Goal: Information Seeking & Learning: Learn about a topic

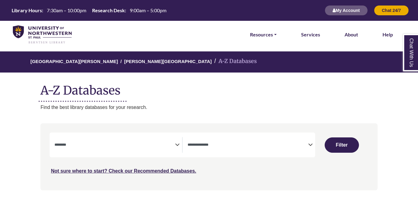
select select "Database Subject Filter"
select select "Database Types Filter"
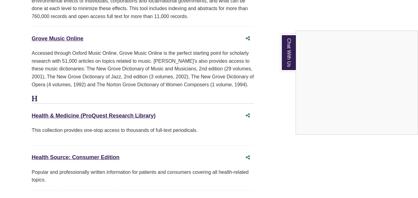
scroll to position [2768, 9]
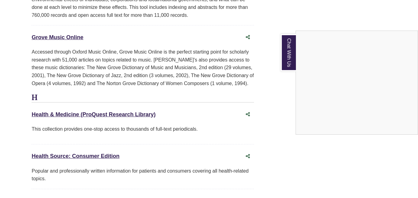
click at [110, 83] on div "Chat With Us" at bounding box center [209, 99] width 418 height 198
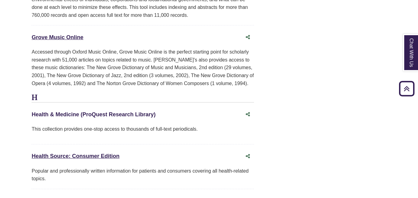
click at [110, 111] on link "Health & Medicine (ProQuest Research Library) This link opens in a new window" at bounding box center [94, 114] width 124 height 6
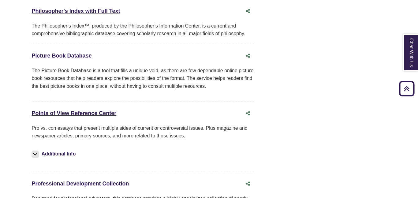
scroll to position [4459, 9]
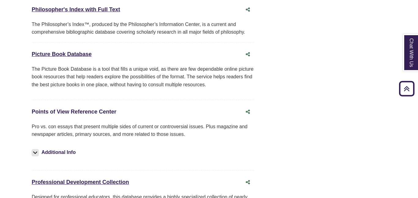
click at [71, 109] on link "Points of View Reference Center This link opens in a new window" at bounding box center [74, 112] width 85 height 6
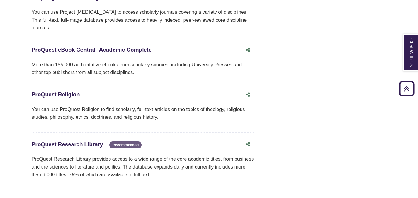
scroll to position [4710, 10]
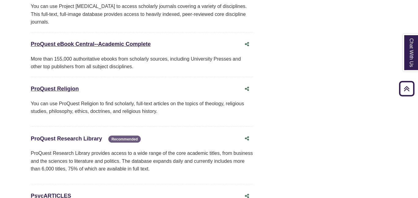
click at [57, 136] on link "ProQuest Research Library This link opens in a new window" at bounding box center [66, 139] width 71 height 6
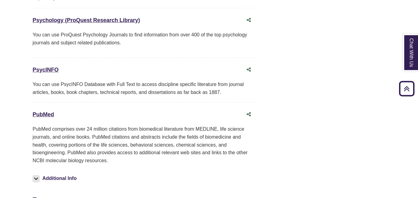
scroll to position [4931, 7]
click at [45, 111] on link "PubMed This link opens in a new window" at bounding box center [43, 114] width 21 height 6
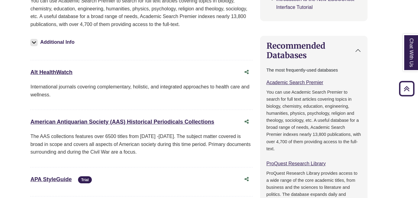
scroll to position [268, 10]
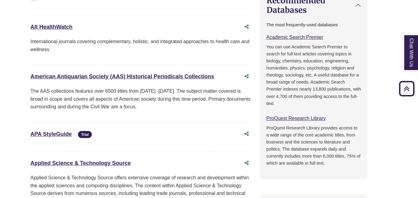
scroll to position [313, 10]
click at [45, 24] on link "Alt HealthWatch This link opens in a new window" at bounding box center [51, 27] width 42 height 6
